Goal: Find specific page/section: Find specific page/section

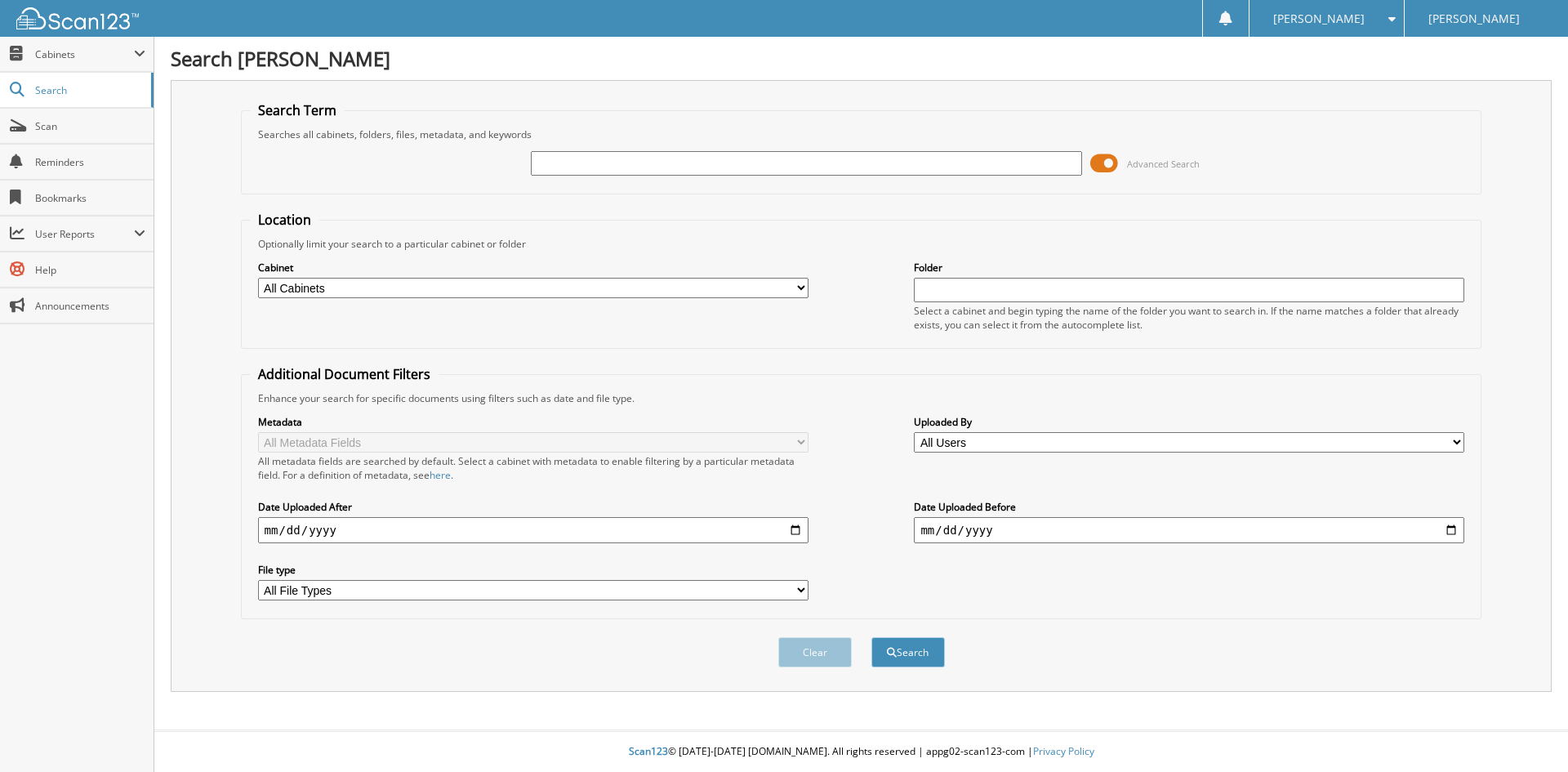
click at [550, 154] on input "text" at bounding box center [806, 163] width 550 height 25
type input "25F10447"
click at [872, 637] on button "Search" at bounding box center [909, 652] width 74 height 30
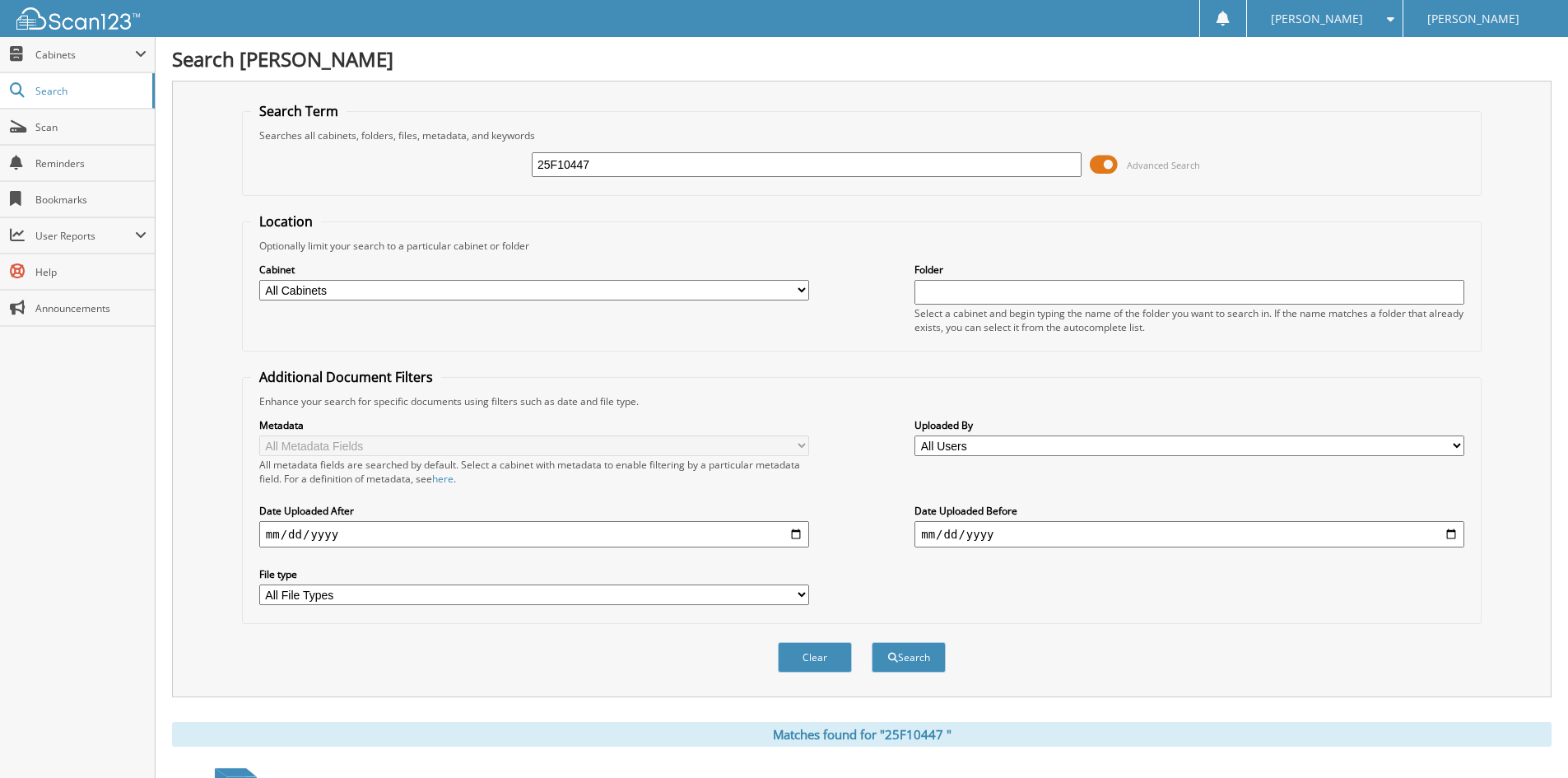
scroll to position [412, 0]
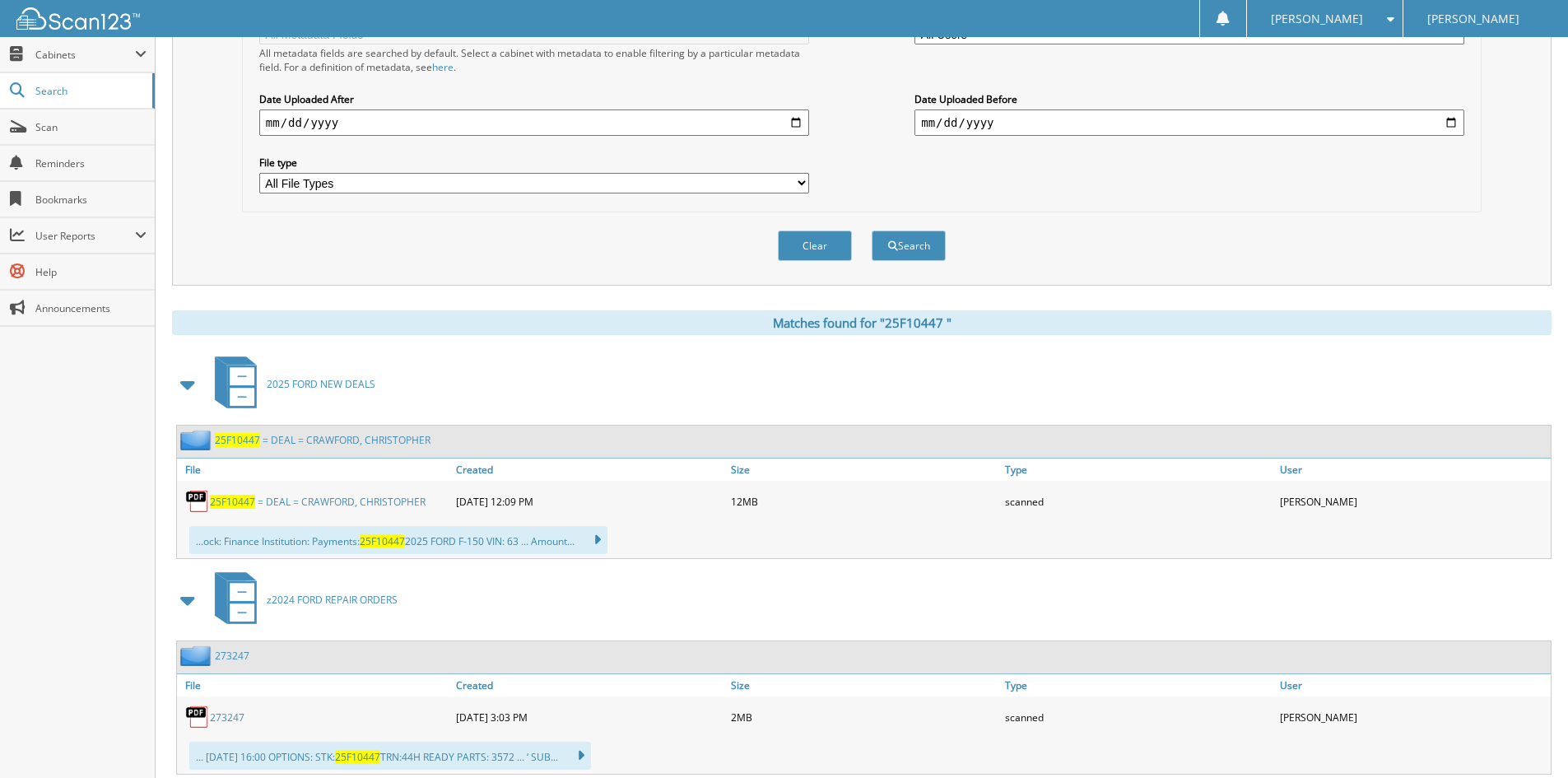
click at [332, 439] on link "2 5 F 1 0 4 4 7 = D E A L = C R A W F O R D , C H R I S T O P H E R" at bounding box center [322, 439] width 216 height 14
